Goal: Information Seeking & Learning: Find specific fact

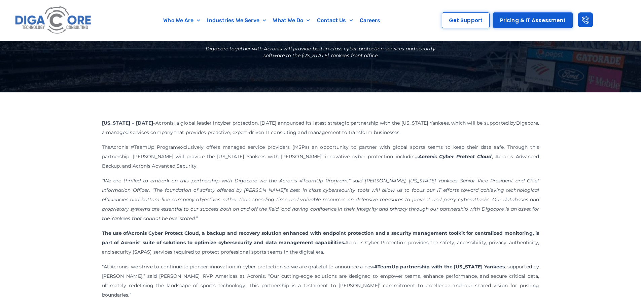
scroll to position [101, 0]
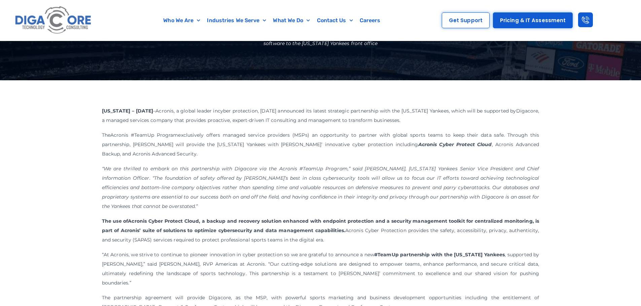
click at [123, 185] on em "“We are thrilled to embark on this partnership with Digacore via the Acronis #T…" at bounding box center [320, 188] width 437 height 44
drag, startPoint x: 106, startPoint y: 169, endPoint x: 159, endPoint y: 170, distance: 53.5
click at [159, 170] on em "“We are thrilled to embark on this partnership with Digacore via the Acronis #T…" at bounding box center [320, 188] width 437 height 44
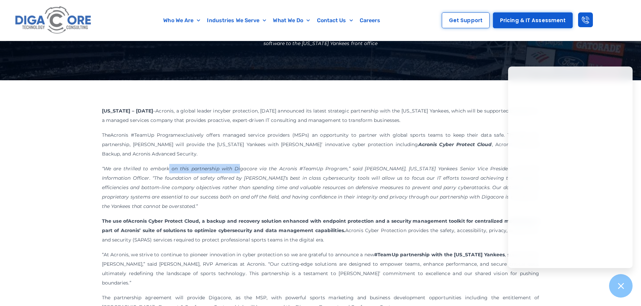
drag, startPoint x: 167, startPoint y: 169, endPoint x: 236, endPoint y: 165, distance: 69.4
click at [236, 165] on p "“We are thrilled to embark on this partnership with Digacore via the Acronis #T…" at bounding box center [320, 187] width 437 height 47
drag, startPoint x: 259, startPoint y: 180, endPoint x: 278, endPoint y: 184, distance: 19.6
click at [260, 181] on em "“We are thrilled to embark on this partnership with Digacore via the Acronis #T…" at bounding box center [320, 188] width 437 height 44
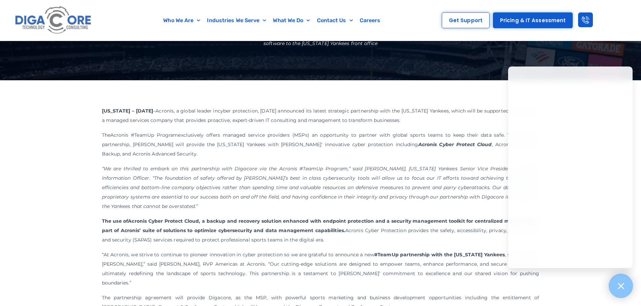
click at [625, 289] on icon at bounding box center [620, 286] width 9 height 9
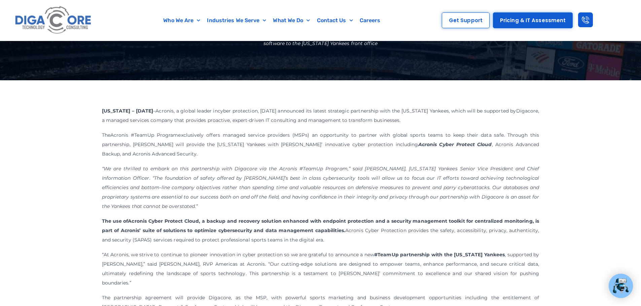
click at [411, 178] on em "“We are thrilled to embark on this partnership with Digacore via the Acronis #T…" at bounding box center [320, 188] width 437 height 44
click at [386, 164] on p "“We are thrilled to embark on this partnership with Digacore via the Acronis #T…" at bounding box center [320, 187] width 437 height 47
drag, startPoint x: 388, startPoint y: 167, endPoint x: 432, endPoint y: 169, distance: 44.1
click at [432, 169] on em "“We are thrilled to embark on this partnership with Digacore via the Acronis #T…" at bounding box center [320, 188] width 437 height 44
click at [433, 169] on em "“We are thrilled to embark on this partnership with Digacore via the Acronis #T…" at bounding box center [320, 188] width 437 height 44
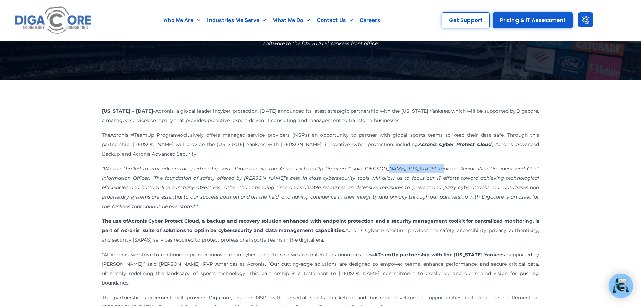
click at [433, 169] on em "“We are thrilled to embark on this partnership with Digacore via the Acronis #T…" at bounding box center [320, 188] width 437 height 44
click at [440, 169] on em "“We are thrilled to embark on this partnership with Digacore via the Acronis #T…" at bounding box center [320, 188] width 437 height 44
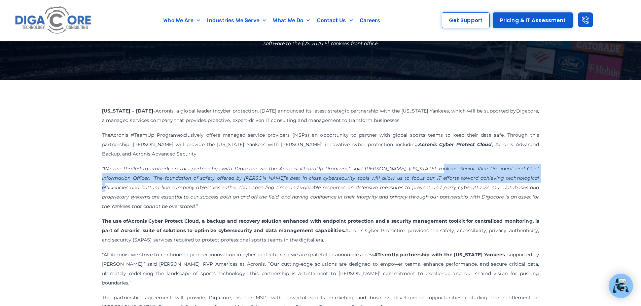
drag, startPoint x: 440, startPoint y: 169, endPoint x: 484, endPoint y: 175, distance: 44.2
click at [484, 175] on em "“We are thrilled to embark on this partnership with Digacore via the Acronis #T…" at bounding box center [320, 188] width 437 height 44
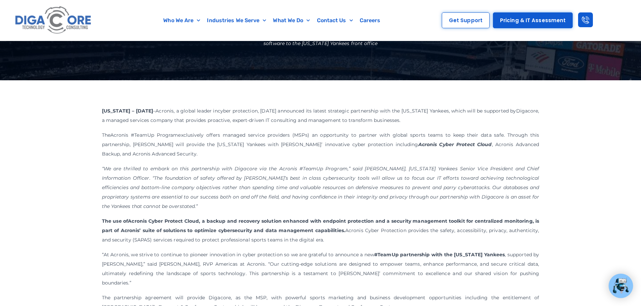
click at [176, 183] on p "“We are thrilled to embark on this partnership with Digacore via the Acronis #T…" at bounding box center [320, 187] width 437 height 47
click at [166, 180] on em "“We are thrilled to embark on this partnership with Digacore via the Acronis #T…" at bounding box center [320, 188] width 437 height 44
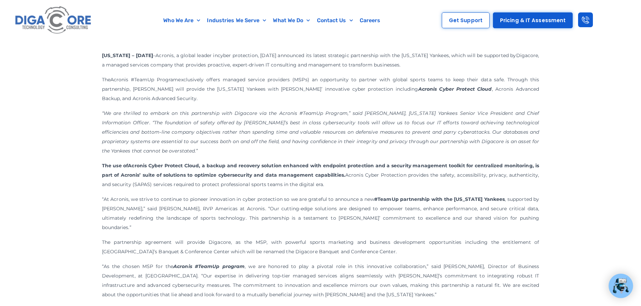
scroll to position [168, 0]
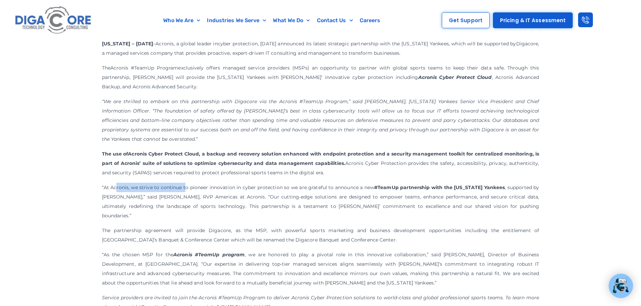
drag, startPoint x: 116, startPoint y: 190, endPoint x: 186, endPoint y: 190, distance: 70.0
click at [186, 190] on span "“At Acronis, we strive to continue to pioneer innovation in cyber protection so…" at bounding box center [320, 202] width 437 height 34
drag, startPoint x: 186, startPoint y: 189, endPoint x: 278, endPoint y: 190, distance: 92.5
click at [278, 190] on span "“At Acronis, we strive to continue to pioneer innovation in cyber protection so…" at bounding box center [320, 202] width 437 height 34
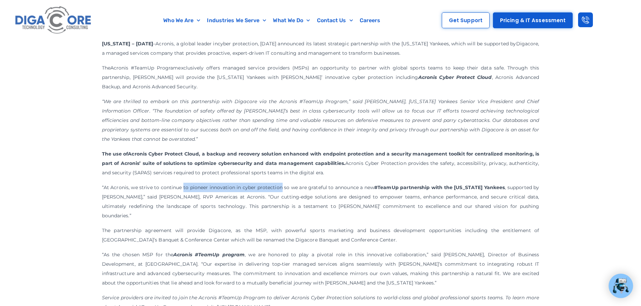
click at [278, 190] on span "“At Acronis, we strive to continue to pioneer innovation in cyber protection so…" at bounding box center [320, 202] width 437 height 34
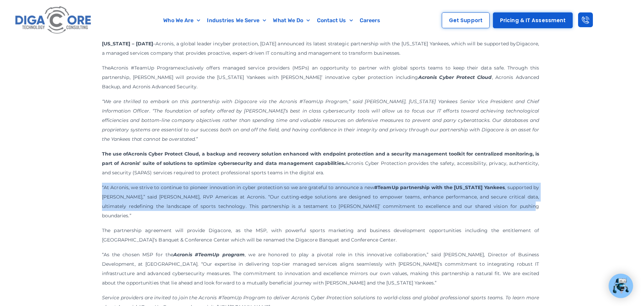
drag, startPoint x: 100, startPoint y: 187, endPoint x: 471, endPoint y: 206, distance: 371.5
click at [471, 206] on div "[US_STATE] – [DATE] – Acronis , a global leader in cyber protection , [DATE] an…" at bounding box center [320, 278] width 641 height 530
copy span "“At Acronis, we strive to continue to pioneer innovation in cyber protection so…"
